Goal: Task Accomplishment & Management: Manage account settings

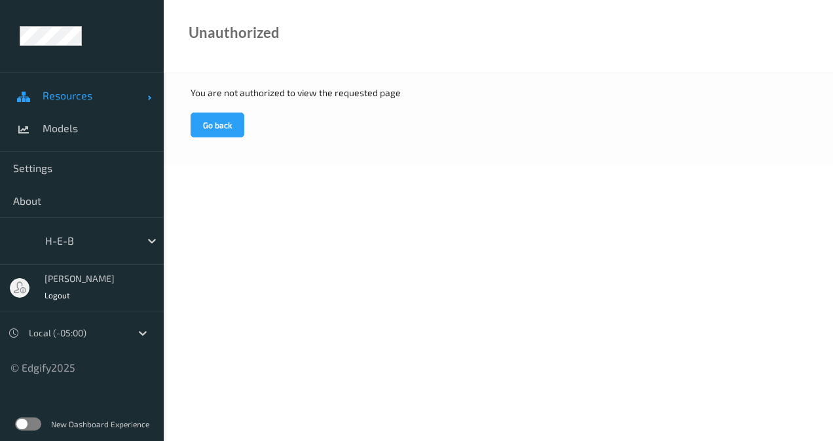
click at [96, 99] on span "Resources" at bounding box center [95, 95] width 105 height 13
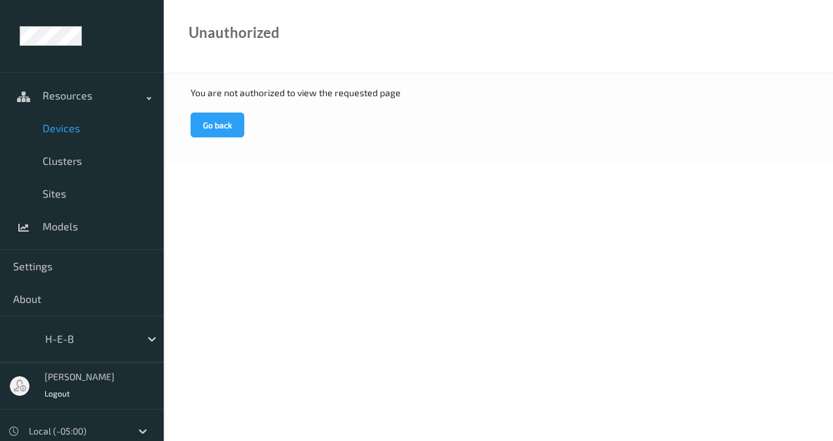
click at [84, 126] on span "Devices" at bounding box center [97, 128] width 108 height 13
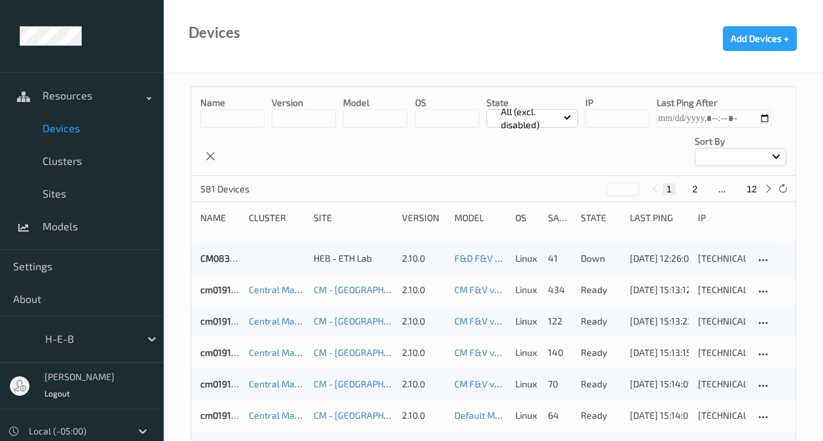
click at [780, 153] on div at bounding box center [740, 157] width 92 height 18
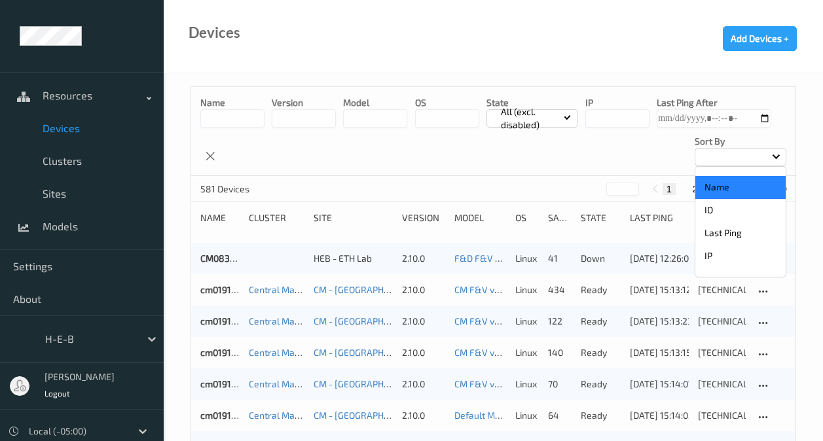
click at [743, 185] on p "Name" at bounding box center [740, 187] width 90 height 23
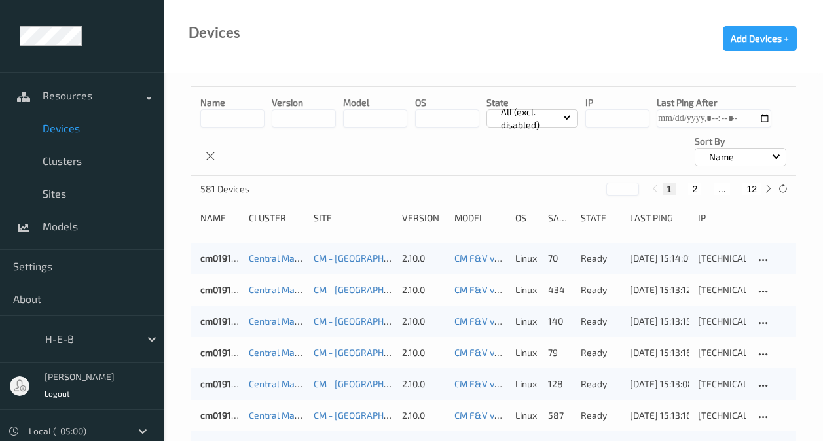
click at [545, 164] on div "Name version model OS State All (excl. disabled) IP Last Ping After Sort by Name" at bounding box center [493, 131] width 604 height 89
click at [751, 191] on button "12" at bounding box center [751, 189] width 18 height 12
click at [725, 189] on button "11" at bounding box center [722, 189] width 18 height 12
click at [706, 188] on button "10" at bounding box center [707, 189] width 18 height 12
click at [698, 190] on button "9" at bounding box center [698, 189] width 13 height 12
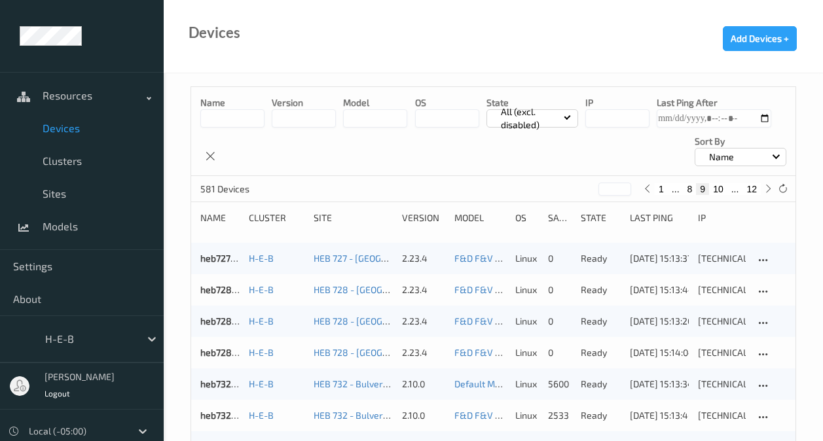
click at [687, 183] on button "8" at bounding box center [689, 189] width 13 height 12
click at [666, 188] on button "1" at bounding box center [666, 189] width 13 height 12
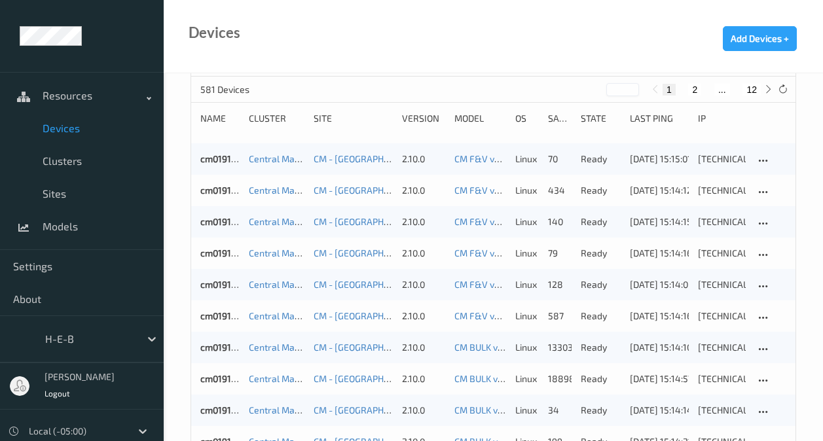
scroll to position [98, 0]
click at [694, 90] on button "2" at bounding box center [694, 91] width 13 height 12
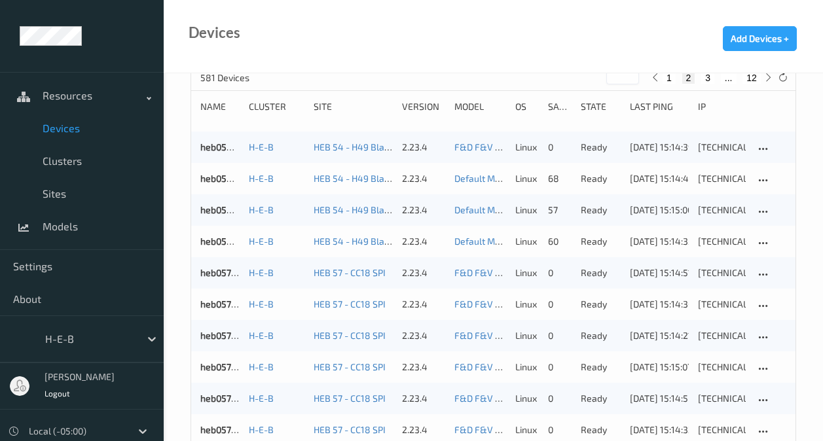
scroll to position [0, 0]
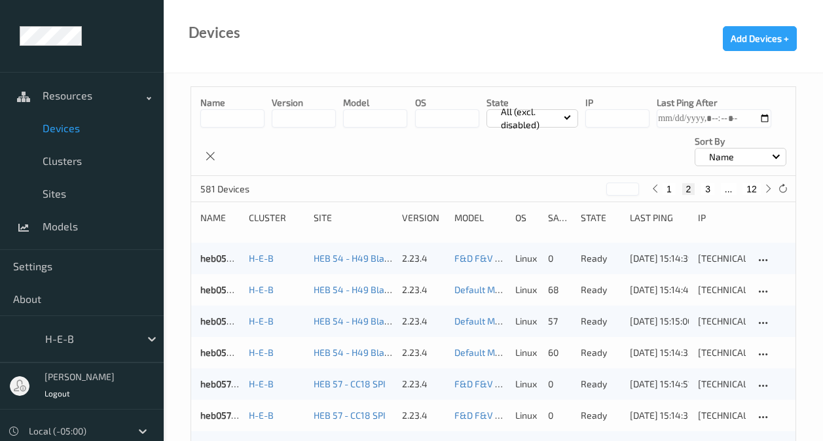
click at [707, 193] on button "3" at bounding box center [707, 189] width 13 height 12
click at [715, 192] on button "4" at bounding box center [715, 189] width 13 height 12
type input "*"
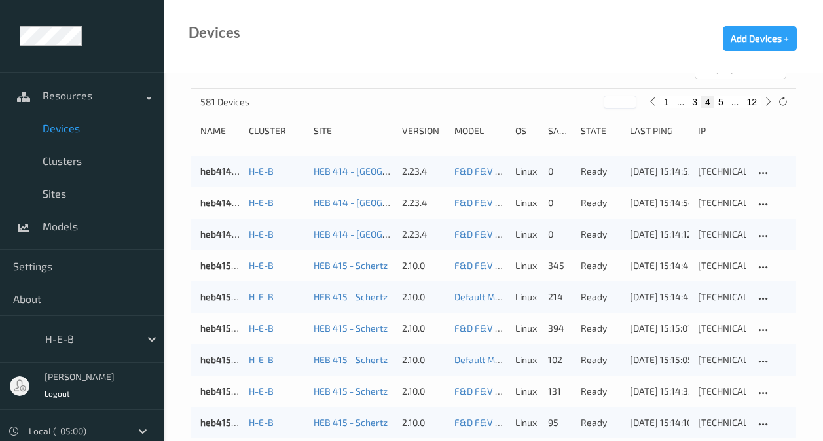
scroll to position [88, 0]
click at [243, 253] on div "heb415bizedg58 H-E-B HEB 415 - Schertz 2.10.0 F&D F&V [DOMAIN_NAME] (Daily) [DA…" at bounding box center [493, 264] width 604 height 31
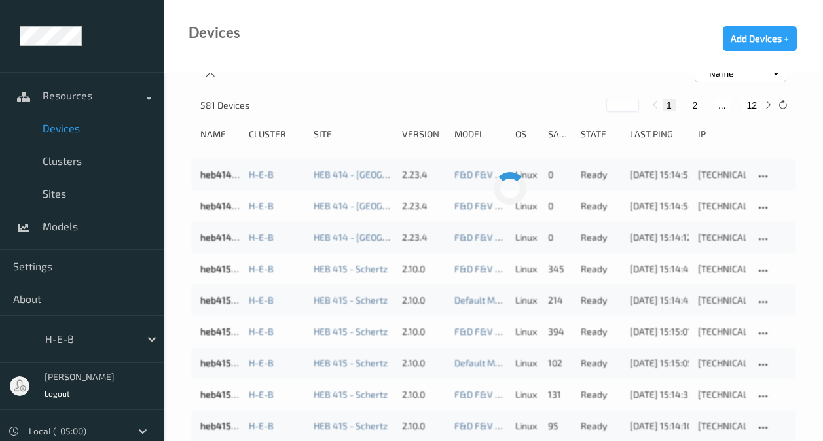
scroll to position [88, 0]
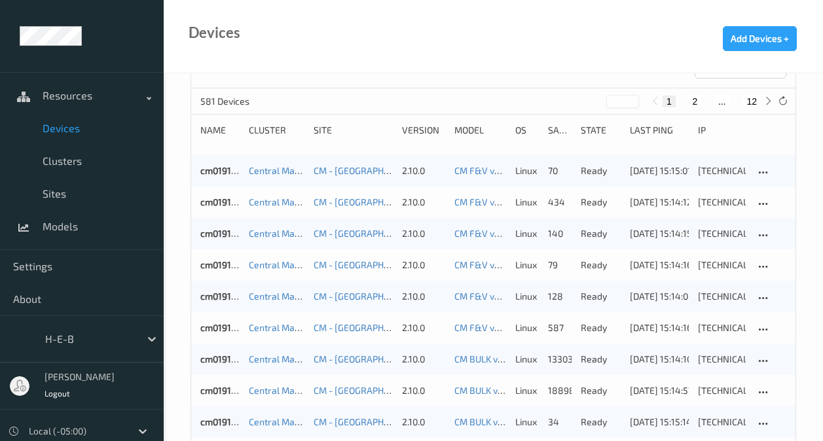
click at [751, 104] on button "12" at bounding box center [751, 102] width 18 height 12
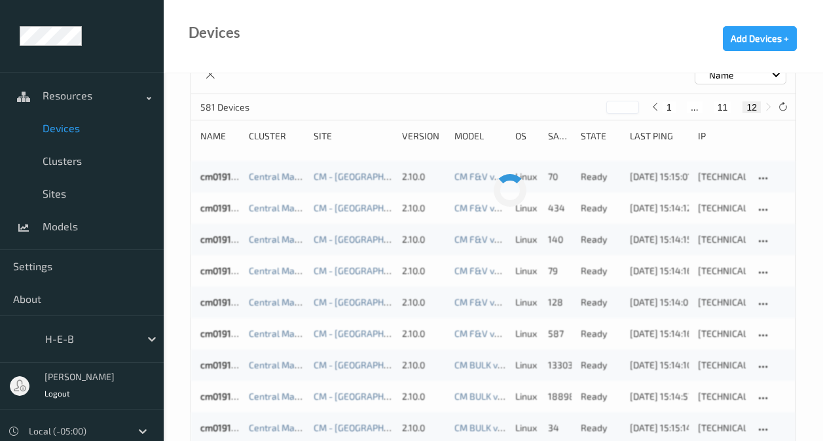
scroll to position [0, 0]
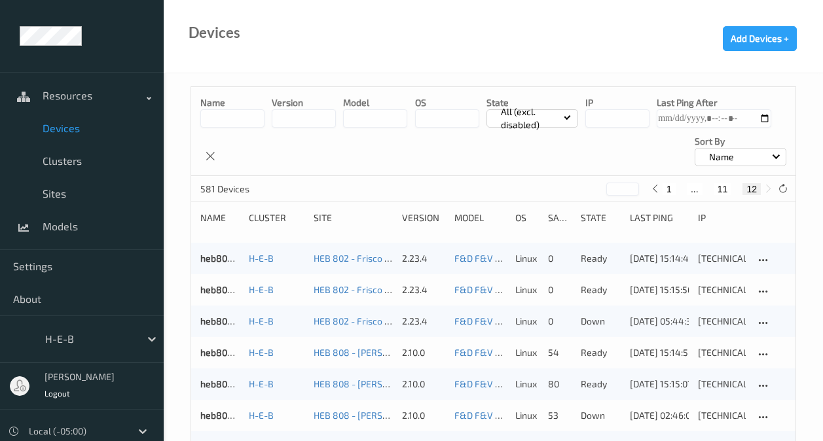
click at [721, 188] on button "11" at bounding box center [722, 189] width 18 height 12
click at [711, 193] on button "10" at bounding box center [707, 189] width 18 height 12
click at [698, 190] on button "9" at bounding box center [698, 189] width 13 height 12
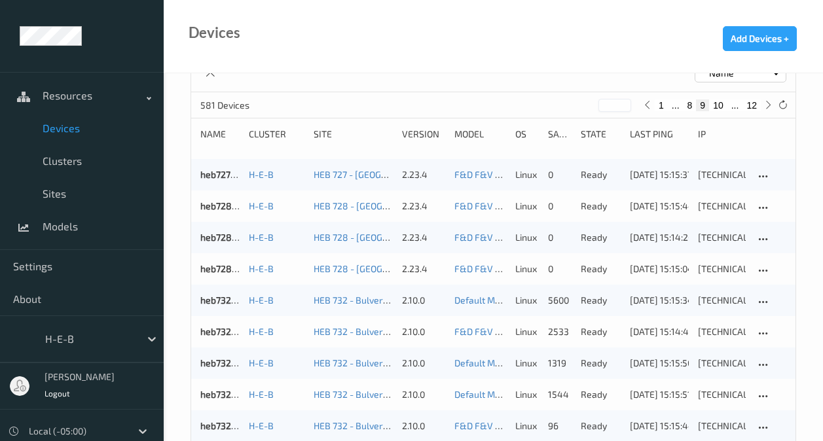
scroll to position [84, 0]
click at [689, 106] on button "8" at bounding box center [689, 105] width 13 height 12
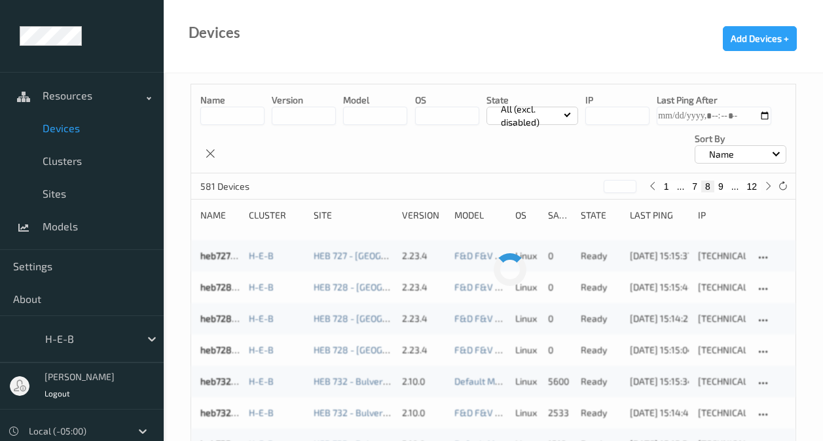
scroll to position [0, 0]
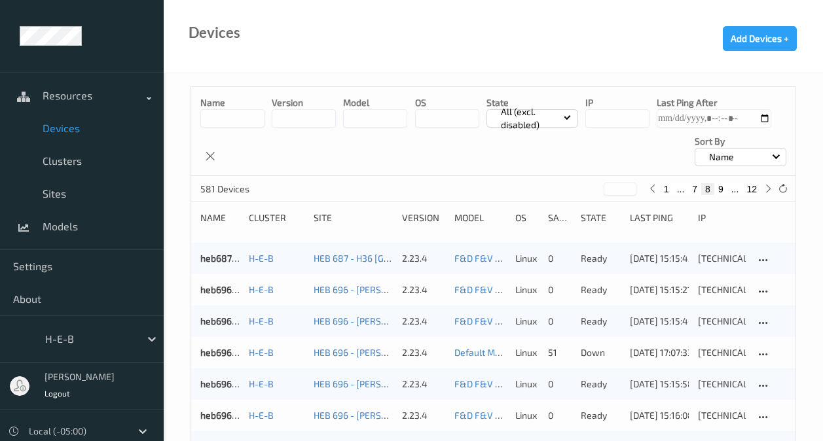
click at [694, 189] on button "7" at bounding box center [694, 189] width 13 height 12
click at [693, 189] on button "6" at bounding box center [694, 189] width 13 height 12
click at [692, 191] on button "5" at bounding box center [694, 189] width 13 height 12
click at [694, 185] on button "4" at bounding box center [694, 189] width 13 height 12
click at [663, 188] on button "1" at bounding box center [666, 189] width 13 height 12
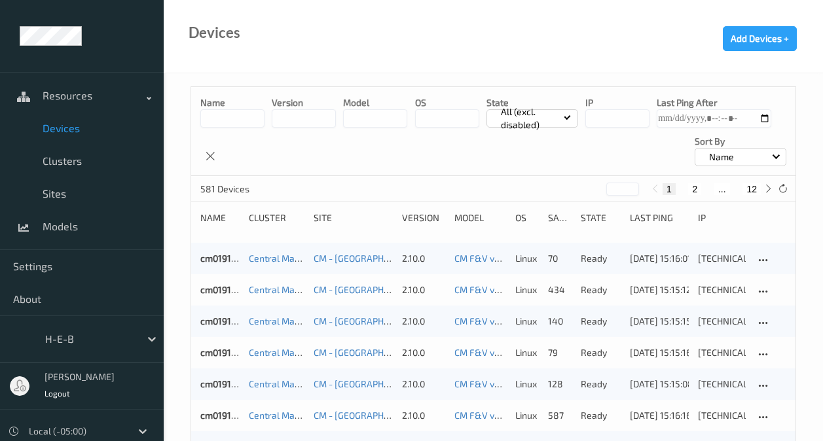
click at [694, 190] on button "2" at bounding box center [694, 189] width 13 height 12
click at [668, 190] on button "1" at bounding box center [668, 189] width 13 height 12
type input "*"
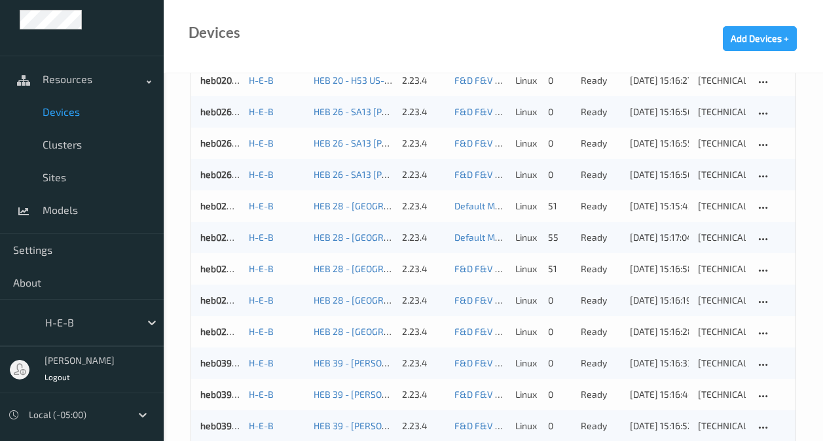
scroll to position [18, 0]
